Goal: Use online tool/utility

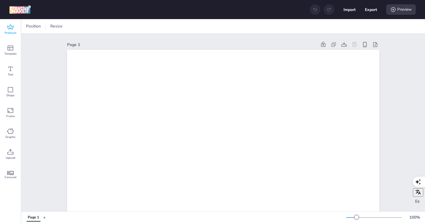
click at [12, 29] on icon at bounding box center [10, 27] width 7 height 7
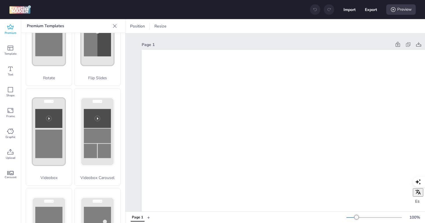
scroll to position [217, 0]
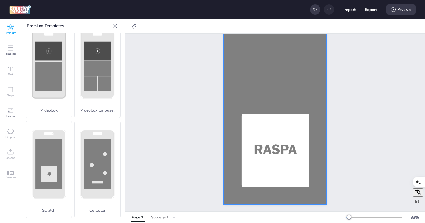
scroll to position [0, 0]
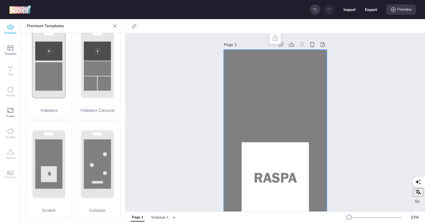
click at [261, 64] on div at bounding box center [275, 141] width 103 height 183
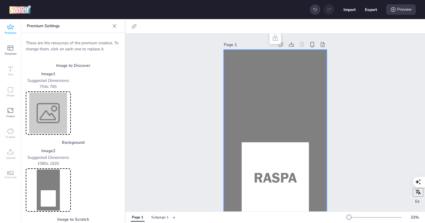
click at [261, 64] on div at bounding box center [275, 141] width 103 height 183
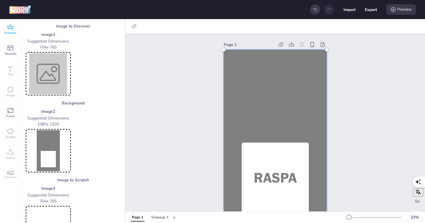
scroll to position [53, 0]
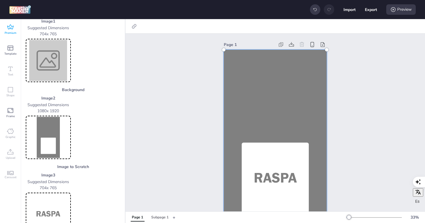
click at [56, 125] on img at bounding box center [48, 137] width 43 height 41
click at [50, 128] on img at bounding box center [48, 137] width 43 height 41
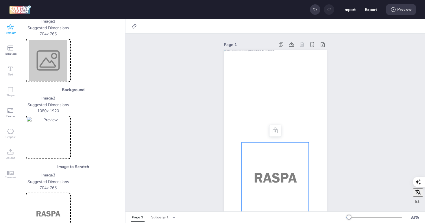
drag, startPoint x: 271, startPoint y: 155, endPoint x: 271, endPoint y: 143, distance: 12.1
click at [271, 143] on div at bounding box center [274, 178] width 67 height 73
click at [51, 129] on img at bounding box center [48, 137] width 43 height 41
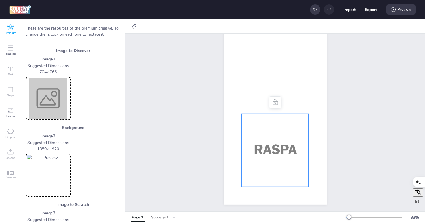
scroll to position [6, 0]
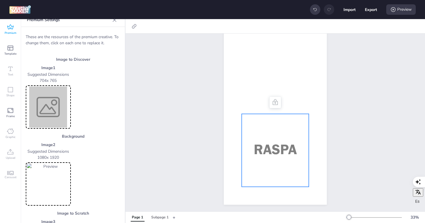
click at [51, 99] on img at bounding box center [48, 106] width 43 height 41
click at [50, 103] on img at bounding box center [48, 106] width 43 height 41
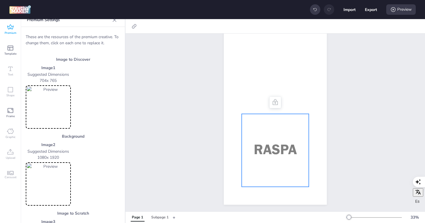
scroll to position [47, 0]
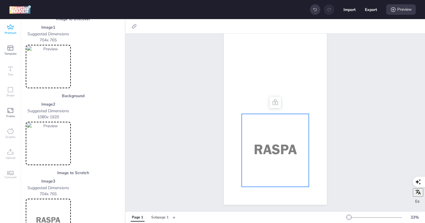
click at [51, 207] on img at bounding box center [48, 220] width 43 height 41
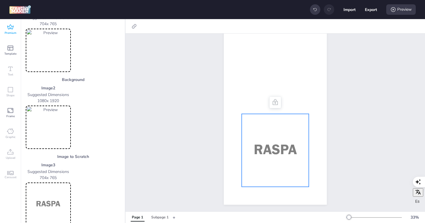
scroll to position [73, 0]
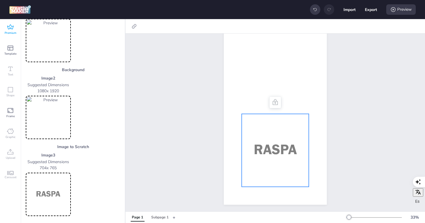
drag, startPoint x: 273, startPoint y: 143, endPoint x: 267, endPoint y: 149, distance: 8.4
click at [266, 150] on div at bounding box center [274, 150] width 67 height 73
click at [50, 182] on img at bounding box center [48, 194] width 43 height 41
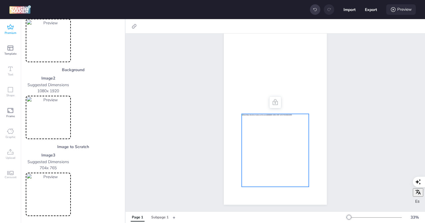
click at [398, 8] on div "Preview" at bounding box center [400, 9] width 29 height 10
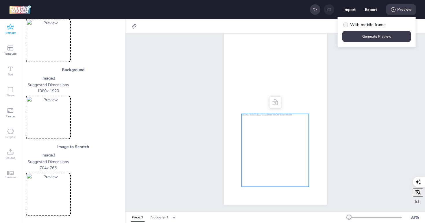
click at [346, 24] on icon at bounding box center [345, 24] width 4 height 3
click at [346, 25] on input "With mobile frame" at bounding box center [345, 27] width 4 height 4
checkbox input "true"
click at [369, 40] on button "Generate Preview" at bounding box center [376, 37] width 69 height 12
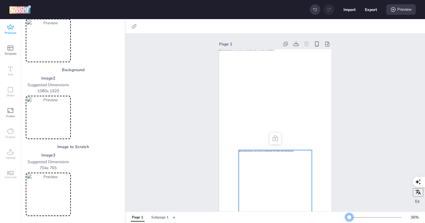
scroll to position [0, 0]
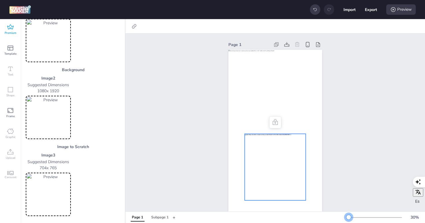
click at [348, 219] on div at bounding box center [348, 217] width 5 height 5
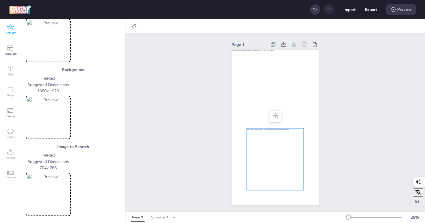
click at [10, 34] on span "Premium" at bounding box center [11, 33] width 12 height 5
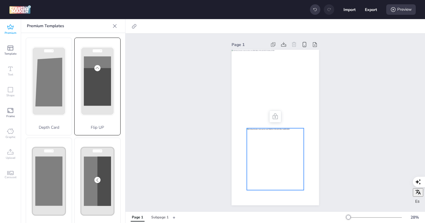
click at [97, 70] on circle at bounding box center [97, 68] width 6 height 6
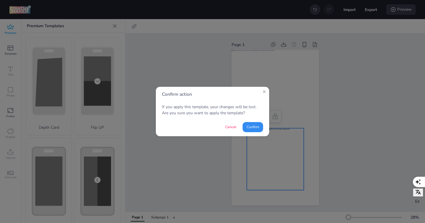
click at [253, 127] on button "Confirm" at bounding box center [252, 127] width 21 height 10
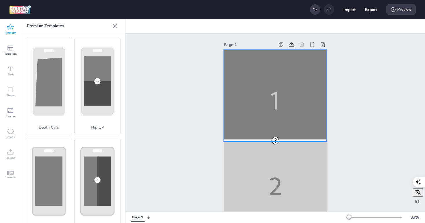
click at [245, 106] on div at bounding box center [275, 141] width 103 height 183
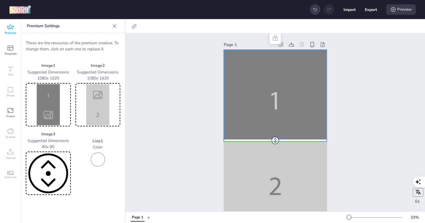
click at [51, 107] on img at bounding box center [48, 104] width 43 height 41
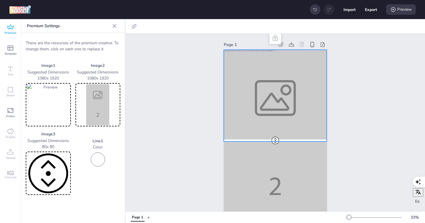
click at [59, 97] on img at bounding box center [48, 104] width 43 height 41
click at [61, 101] on img at bounding box center [48, 104] width 43 height 41
click at [60, 87] on img at bounding box center [48, 104] width 43 height 41
click at [108, 100] on img at bounding box center [98, 104] width 43 height 41
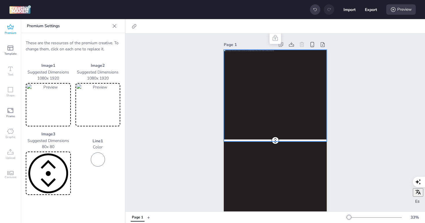
click at [113, 87] on img at bounding box center [98, 104] width 43 height 41
click at [54, 102] on img at bounding box center [48, 104] width 43 height 41
drag, startPoint x: 275, startPoint y: 139, endPoint x: 278, endPoint y: 172, distance: 33.0
click at [278, 50] on div at bounding box center [275, 50] width 103 height 0
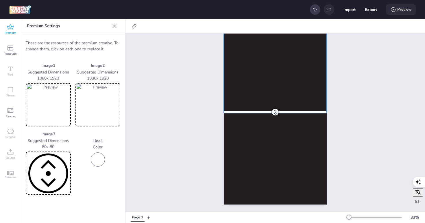
click at [400, 10] on div "Preview" at bounding box center [400, 9] width 29 height 10
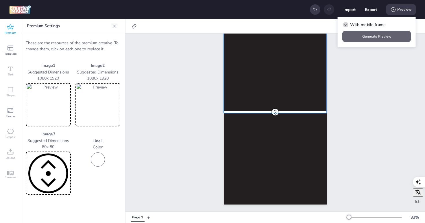
click at [379, 38] on button "Generate Preview" at bounding box center [376, 37] width 69 height 12
click at [10, 28] on icon at bounding box center [10, 26] width 6 height 5
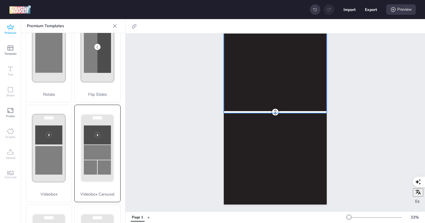
scroll to position [217, 0]
